Goal: Transaction & Acquisition: Purchase product/service

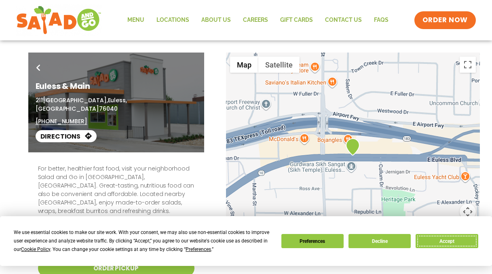
click at [434, 241] on button "Accept" at bounding box center [446, 241] width 62 height 14
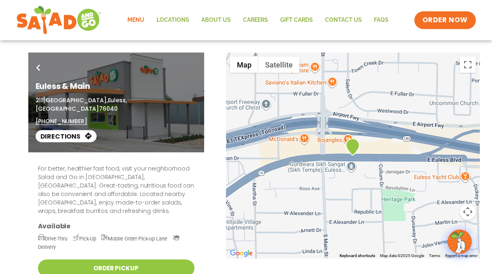
click at [139, 19] on link "Menu" at bounding box center [135, 20] width 29 height 19
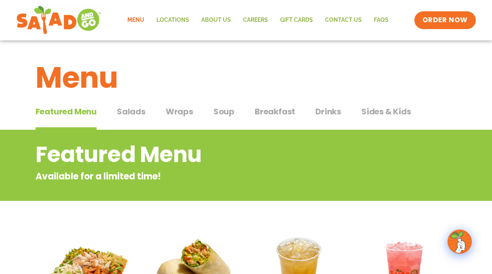
click at [137, 111] on span "Salads" at bounding box center [131, 111] width 29 height 12
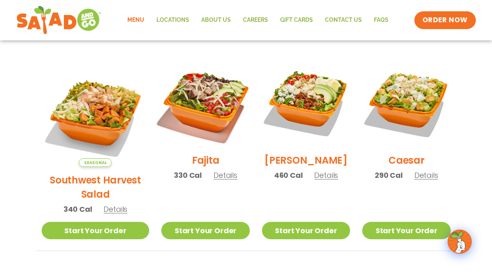
scroll to position [206, 0]
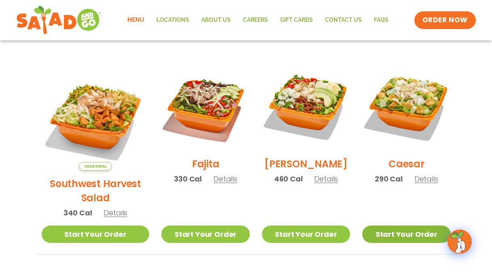
click at [417, 225] on link "Start Your Order" at bounding box center [406, 233] width 88 height 17
